Goal: Information Seeking & Learning: Learn about a topic

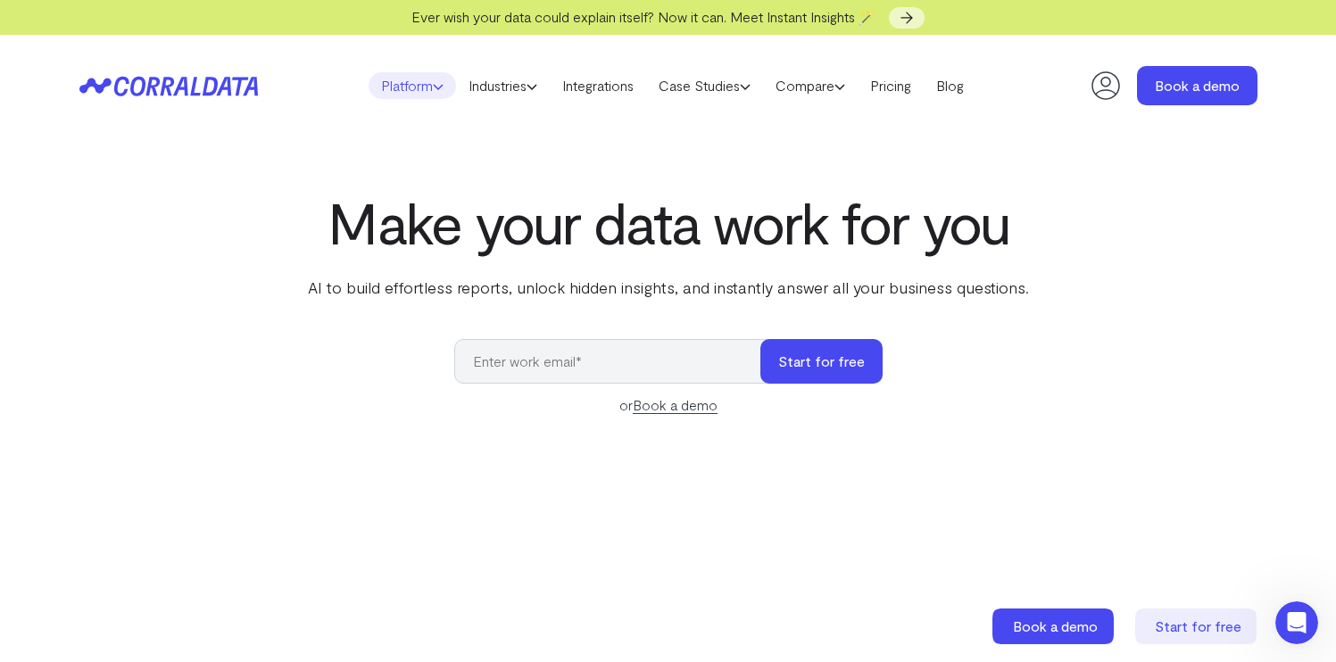
click at [406, 87] on link "Platform" at bounding box center [412, 85] width 87 height 27
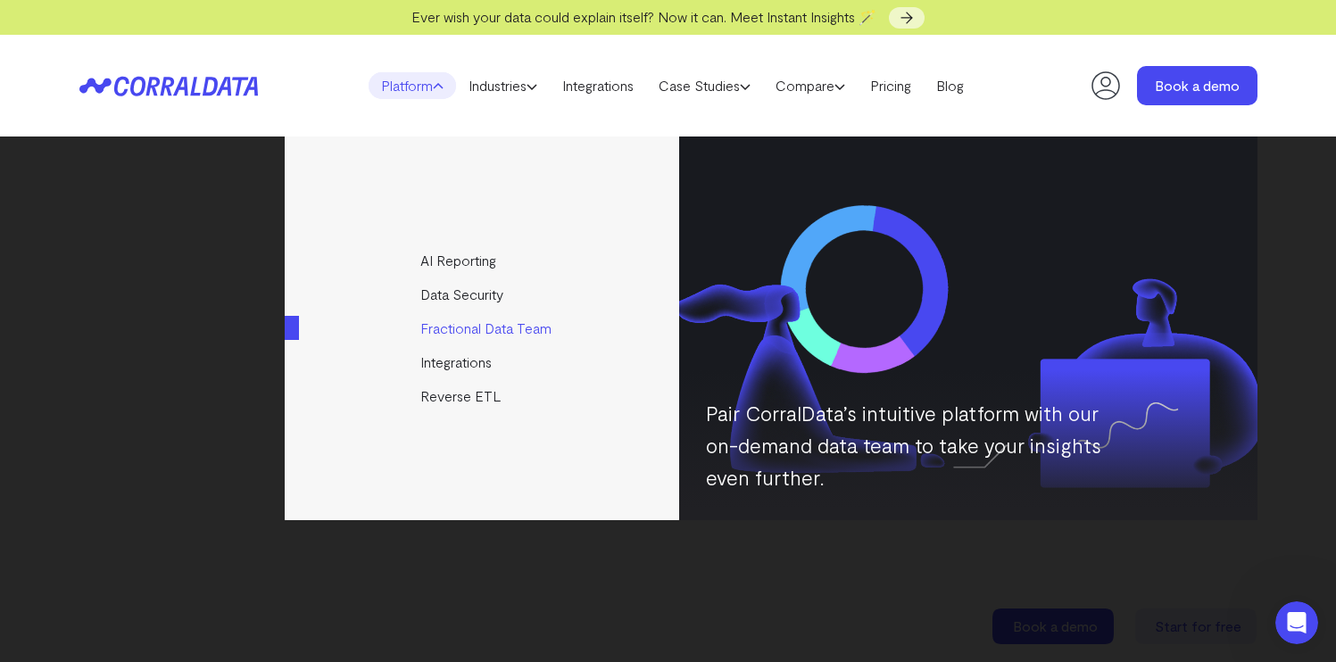
click at [479, 336] on link "Fractional Data Team" at bounding box center [483, 329] width 397 height 34
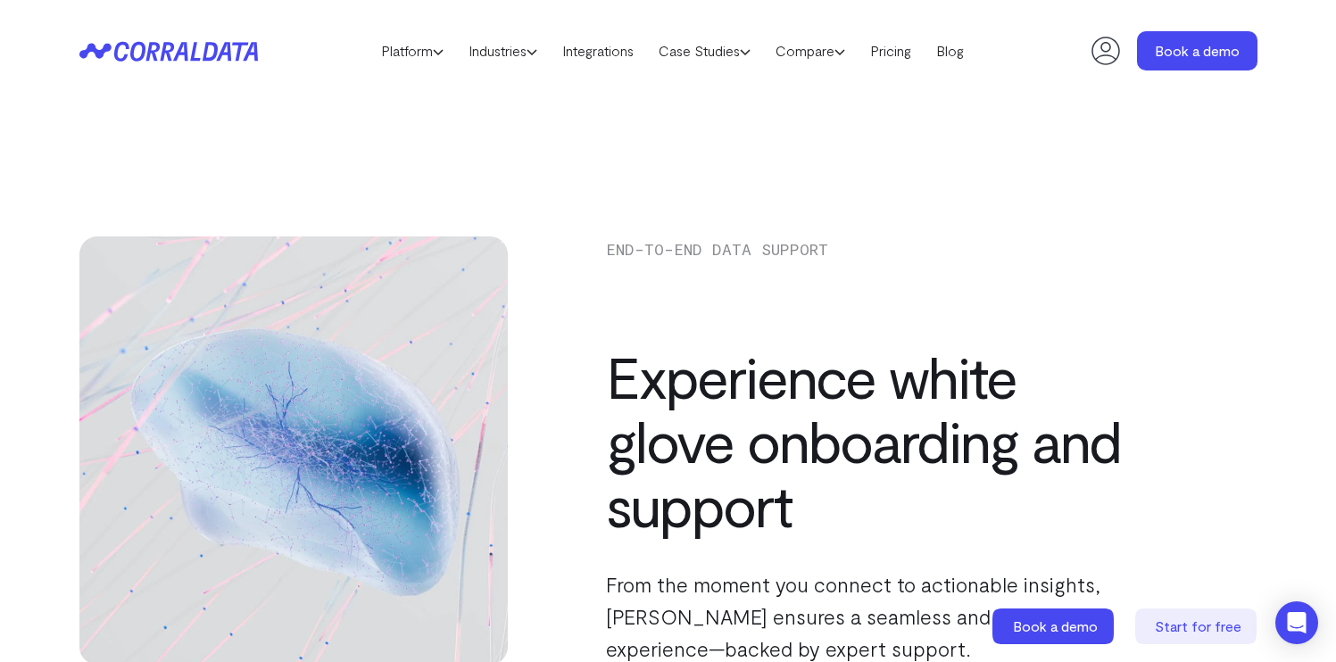
scroll to position [206, 0]
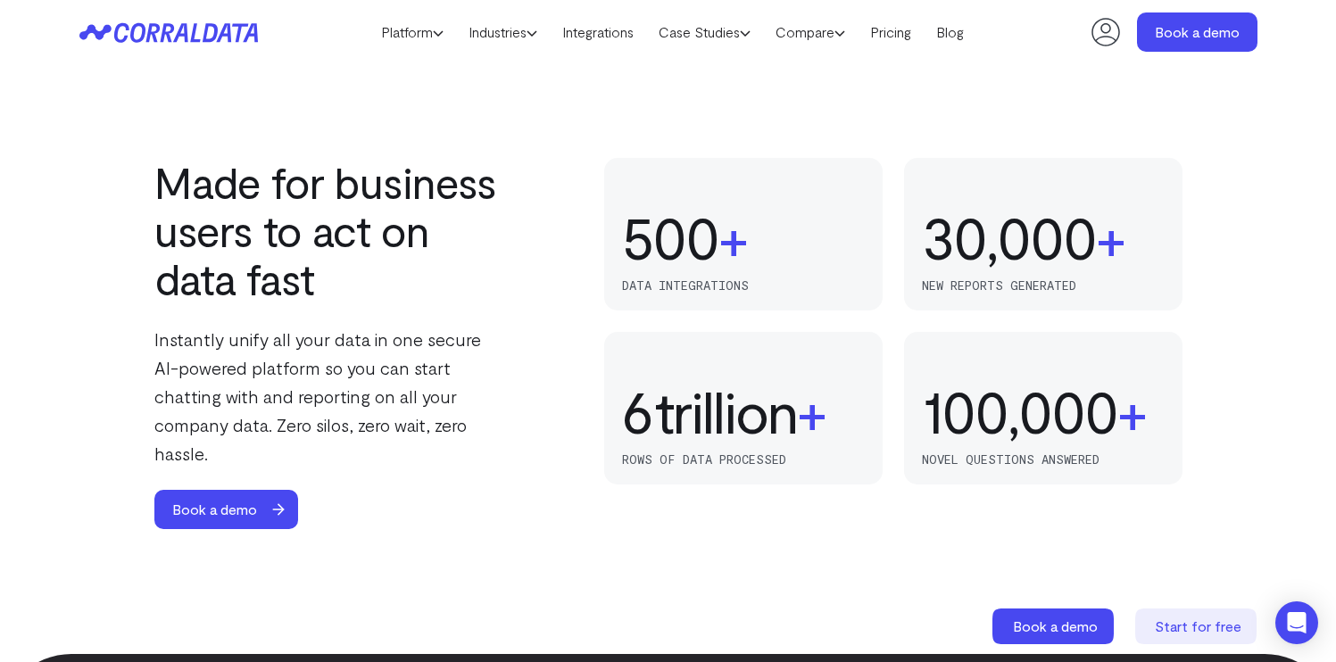
scroll to position [1028, 0]
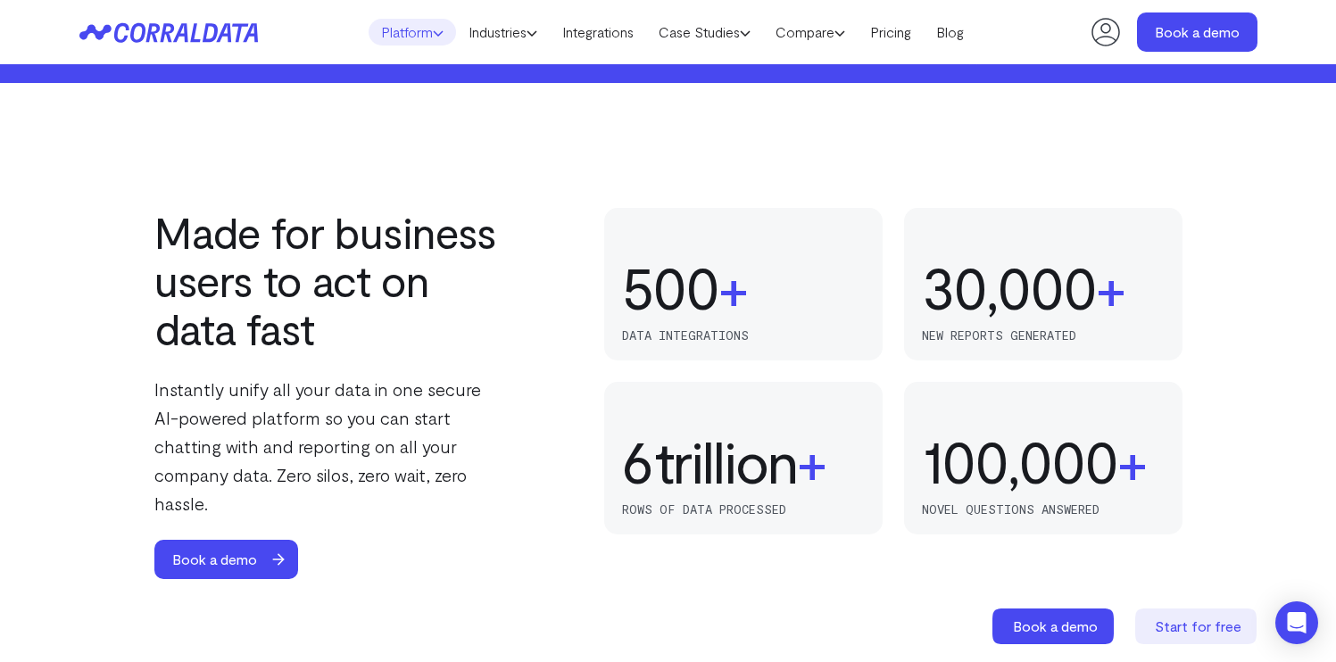
click at [389, 31] on link "Platform" at bounding box center [412, 32] width 87 height 27
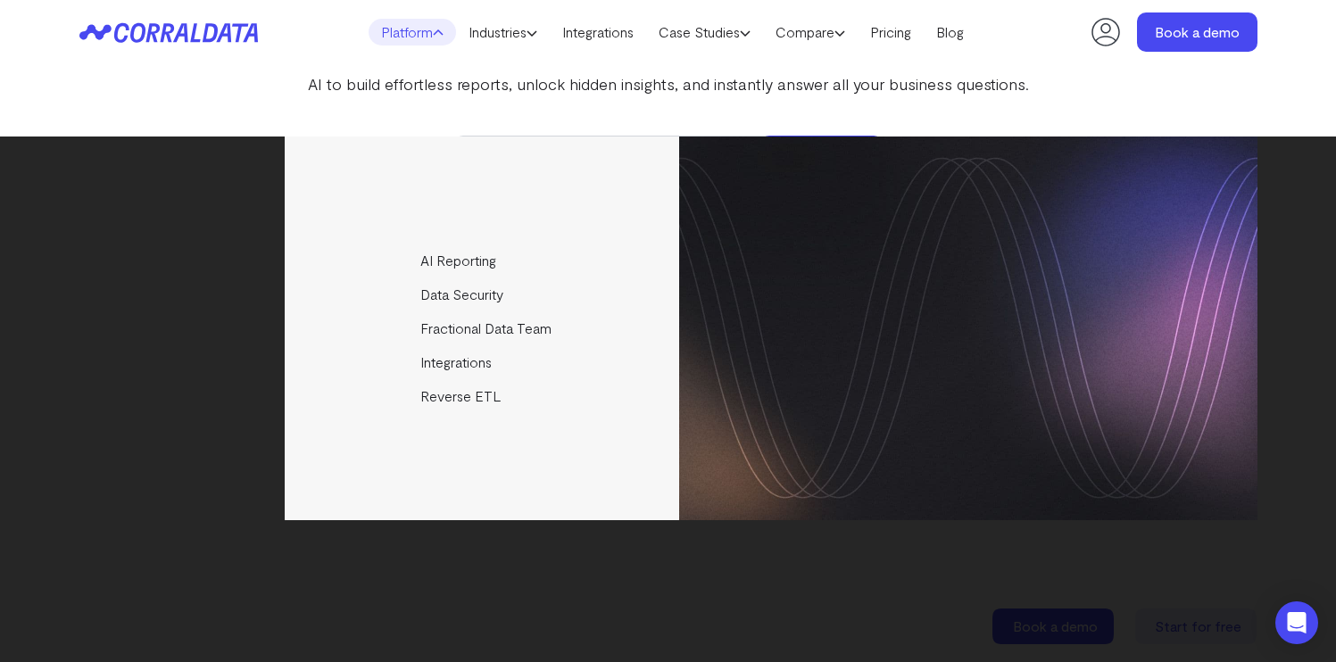
click at [128, 143] on div "AI Reporting Use AI to effortlessly answer any business questions from all your…" at bounding box center [668, 329] width 1178 height 384
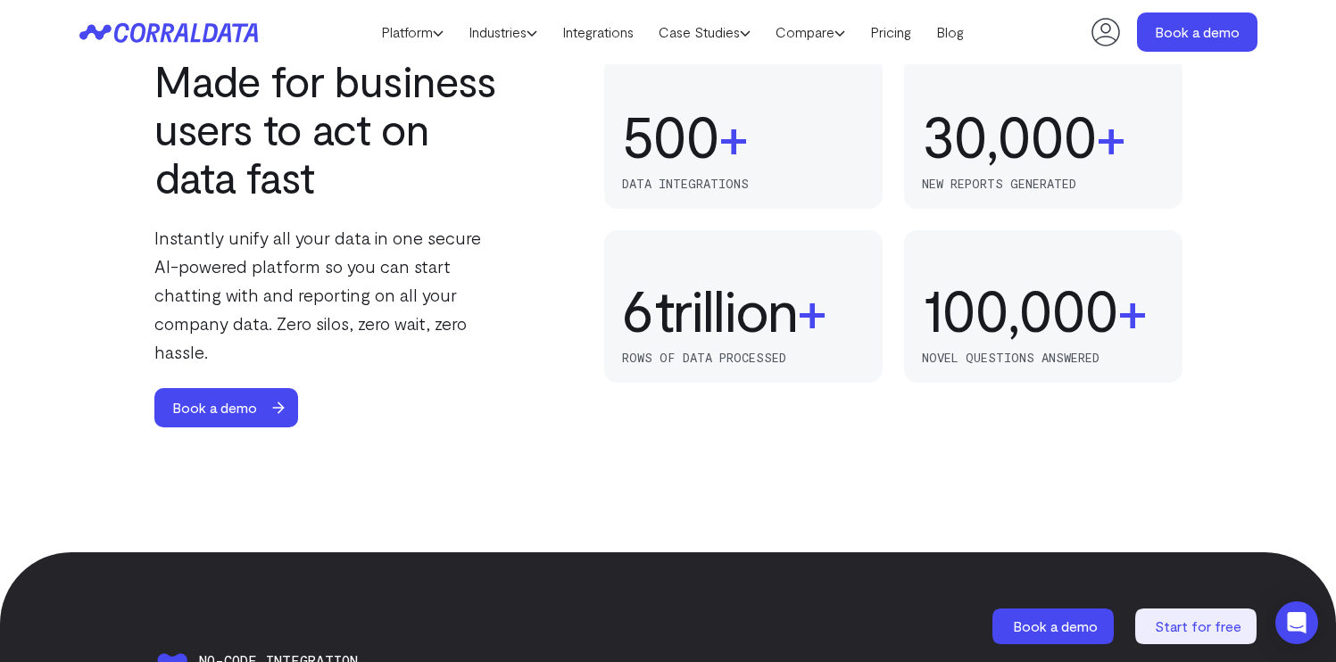
scroll to position [1242, 0]
